Goal: Navigation & Orientation: Find specific page/section

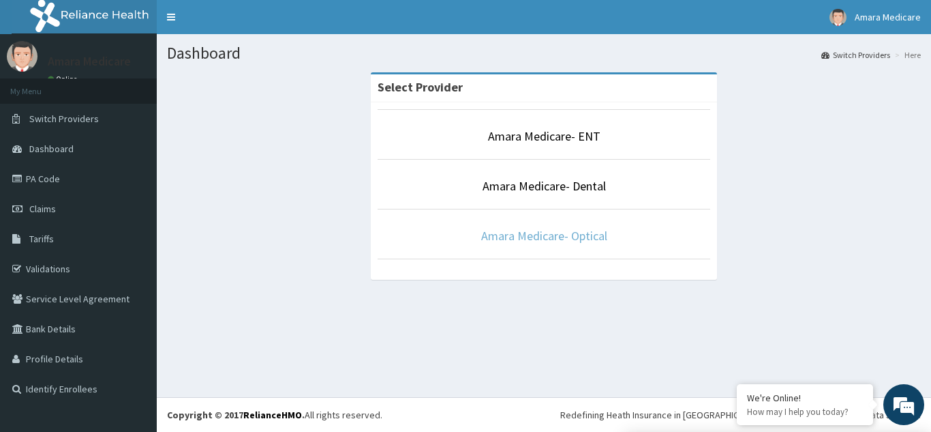
click at [588, 236] on link "Amara Medicare- Optical" at bounding box center [544, 236] width 126 height 16
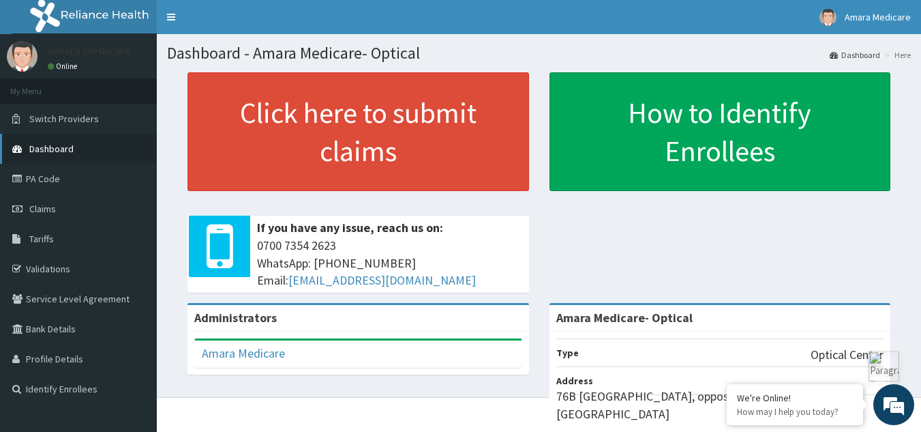
click at [61, 147] on span "Dashboard" at bounding box center [51, 149] width 44 height 12
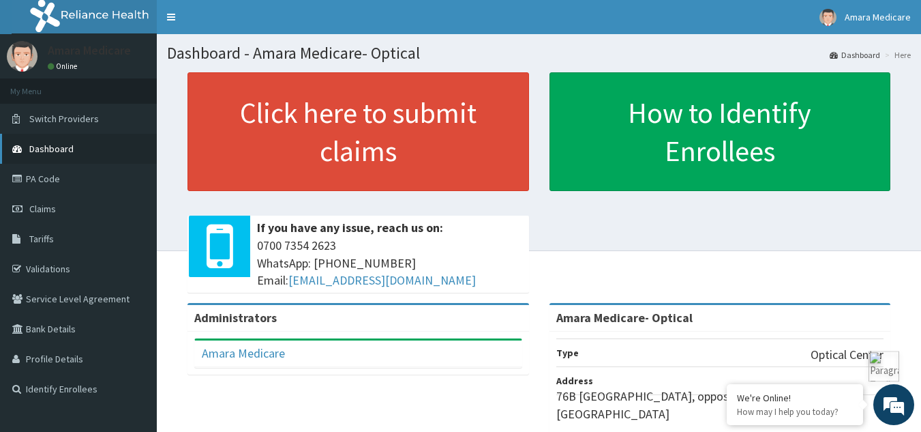
click at [45, 159] on link "Dashboard" at bounding box center [78, 149] width 157 height 30
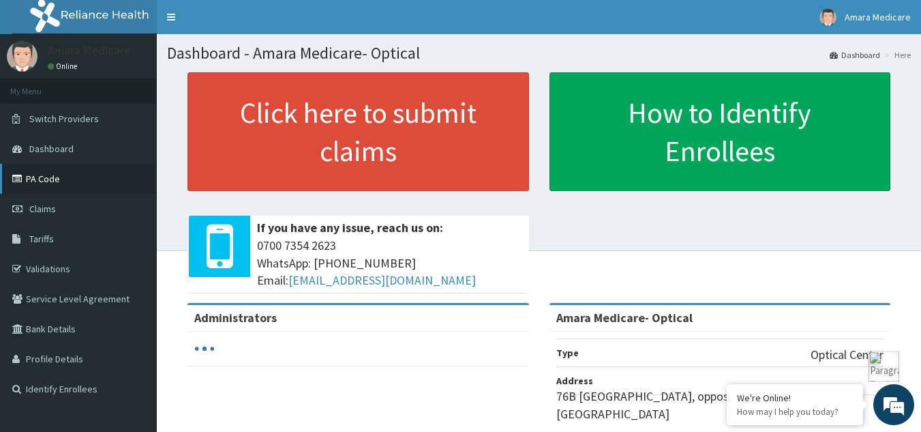
click at [52, 173] on link "PA Code" at bounding box center [78, 179] width 157 height 30
